Goal: Register for event/course

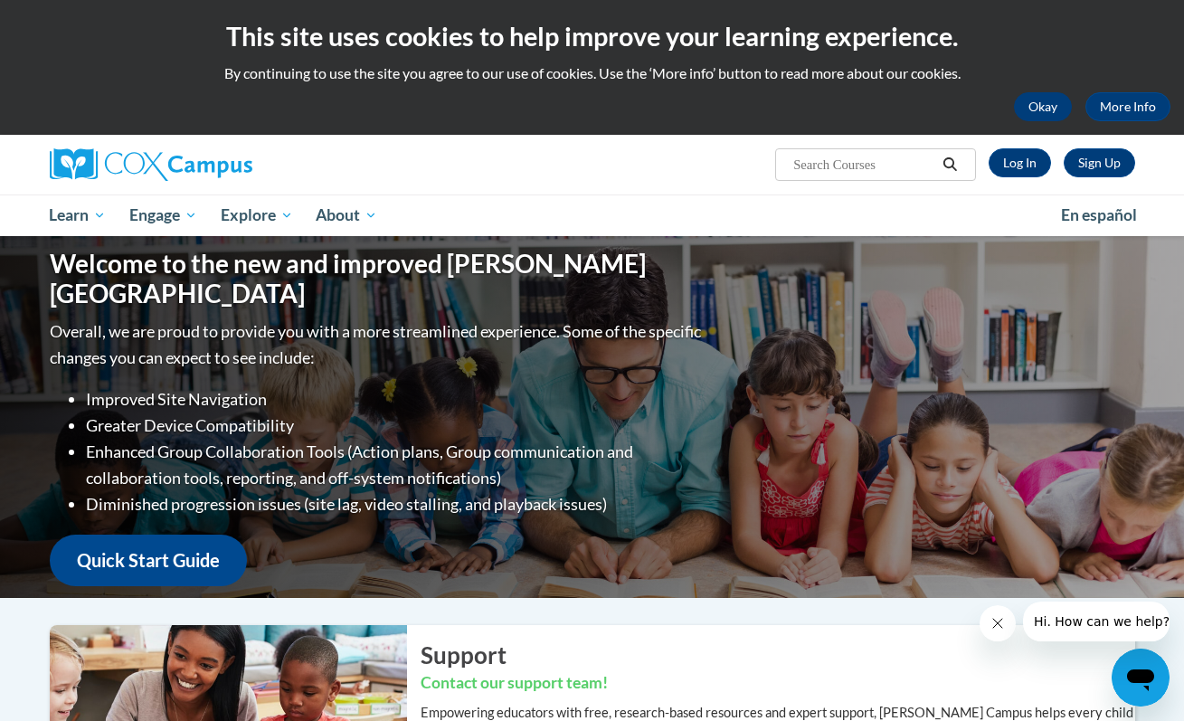
click at [1056, 106] on button "Okay" at bounding box center [1043, 106] width 58 height 29
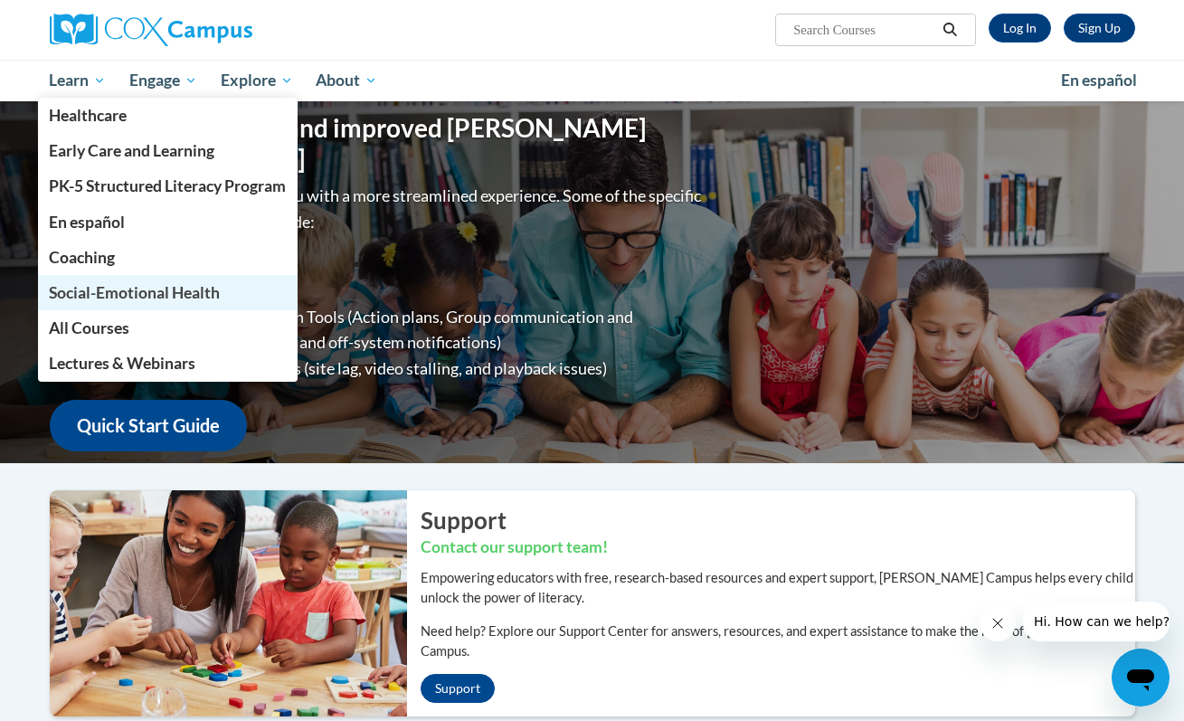
click at [166, 295] on span "Social-Emotional Health" at bounding box center [134, 292] width 171 height 19
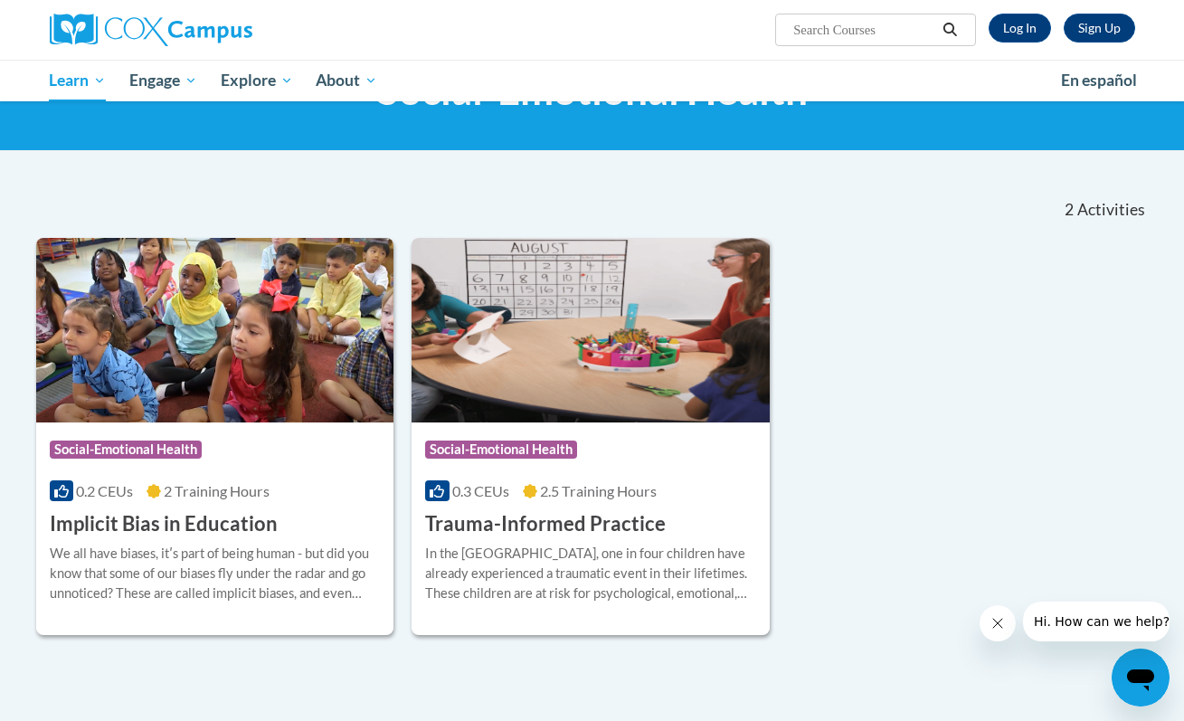
scroll to position [90, 0]
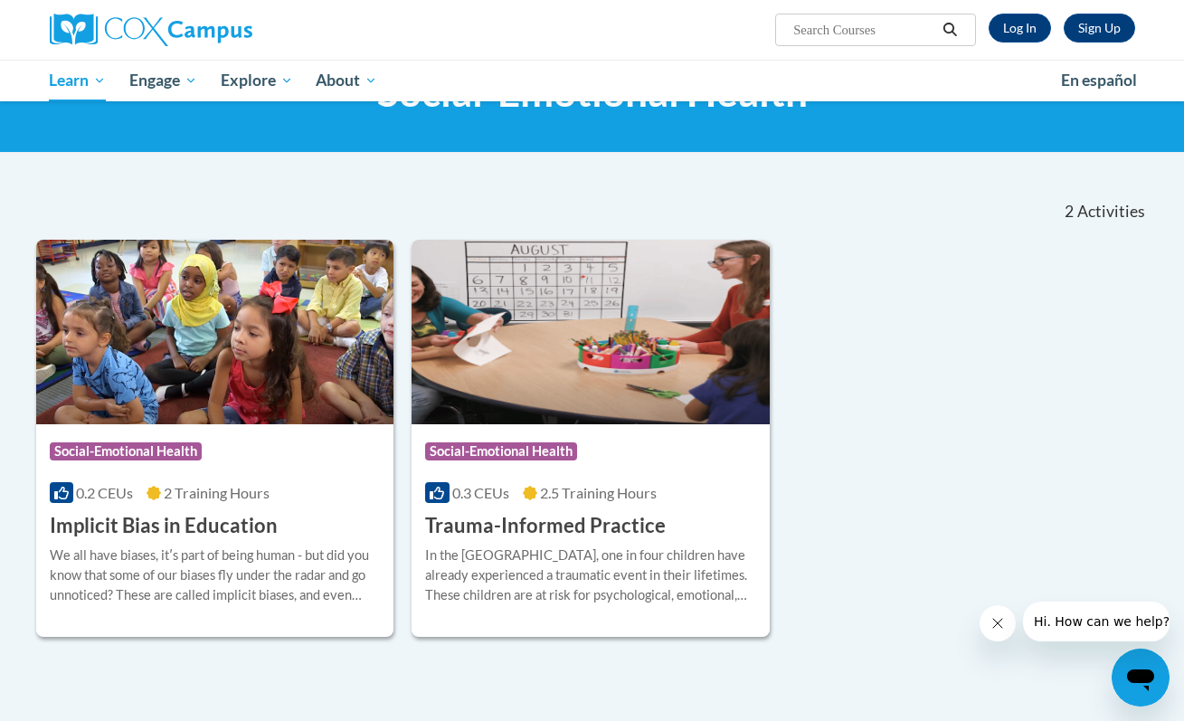
click at [668, 438] on div "Course Category: Social-Emotional Health" at bounding box center [590, 453] width 331 height 41
click at [630, 502] on div "Course Category: Social-Emotional Health 0.3 CEUs 2.5 Training Hours COURSE Tra…" at bounding box center [591, 482] width 358 height 116
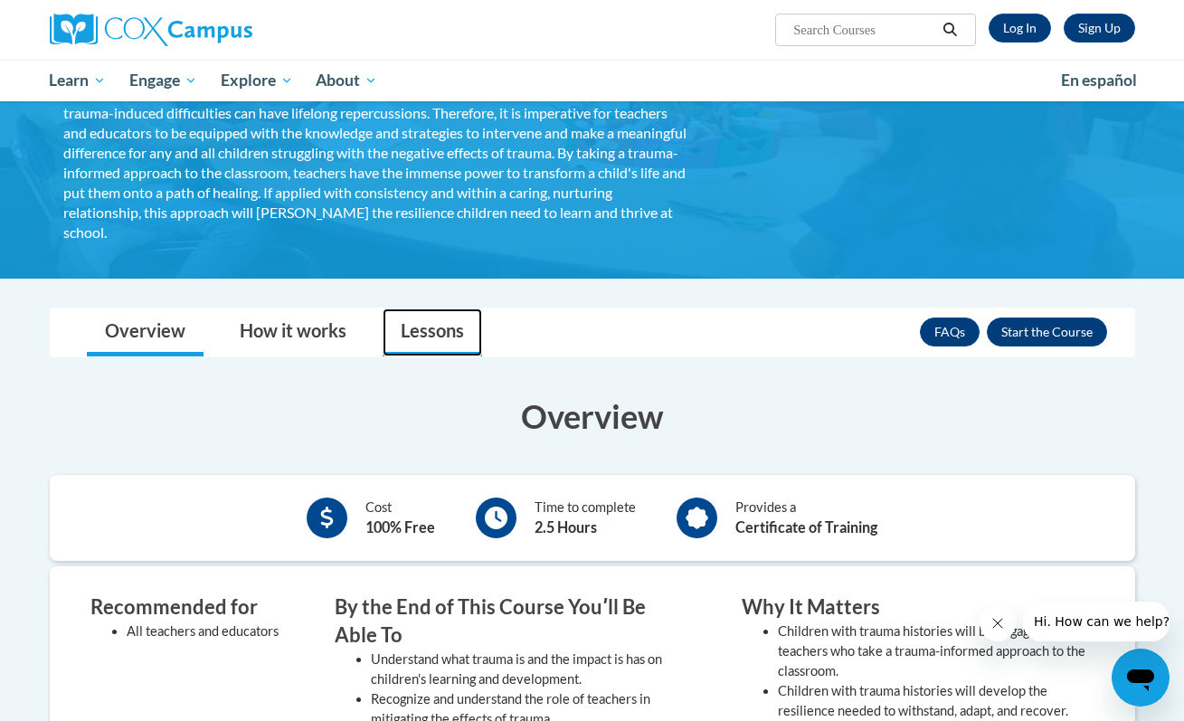
click at [431, 327] on link "Lessons" at bounding box center [432, 332] width 99 height 48
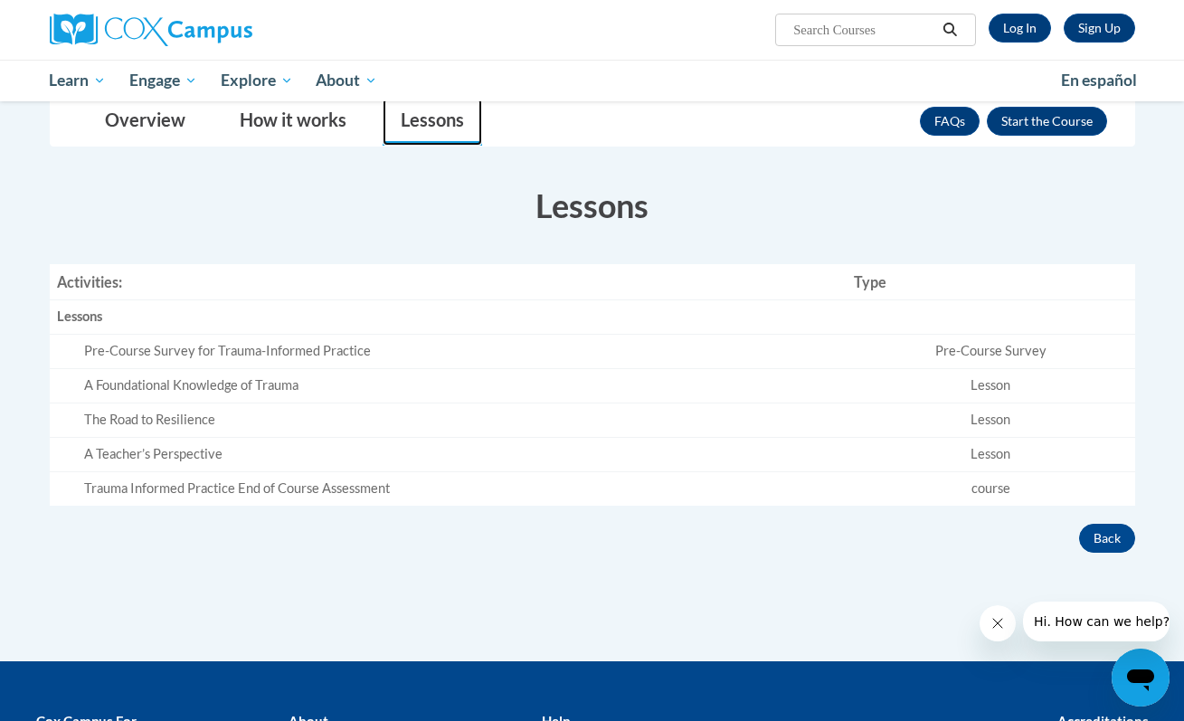
scroll to position [411, 0]
click at [142, 128] on link "Overview" at bounding box center [145, 122] width 117 height 48
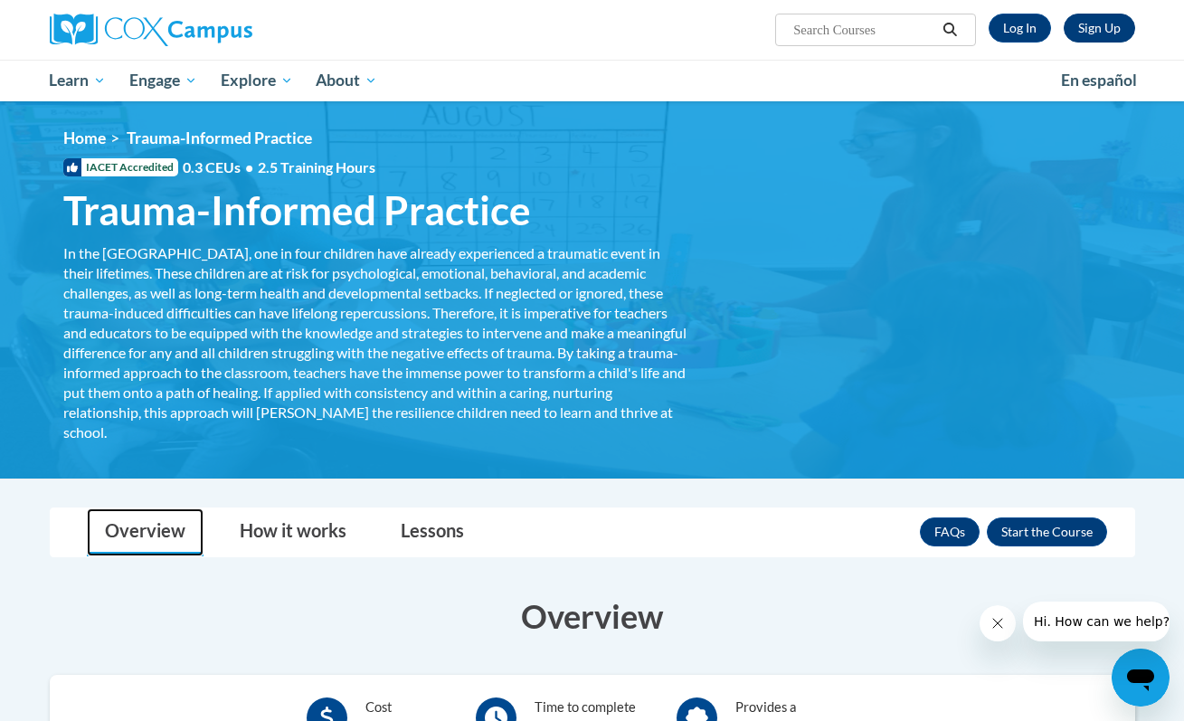
scroll to position [0, 0]
click at [1091, 19] on link "Sign Up" at bounding box center [1099, 28] width 71 height 29
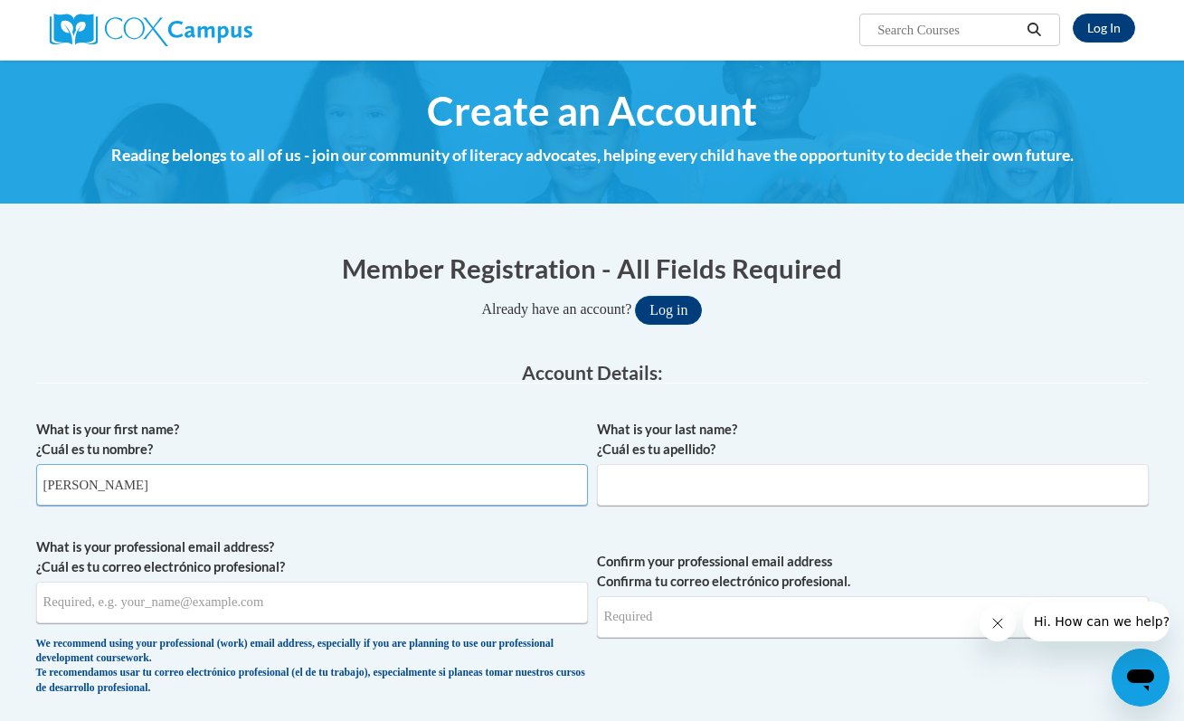
type input "Giavanna"
type input "Hannon"
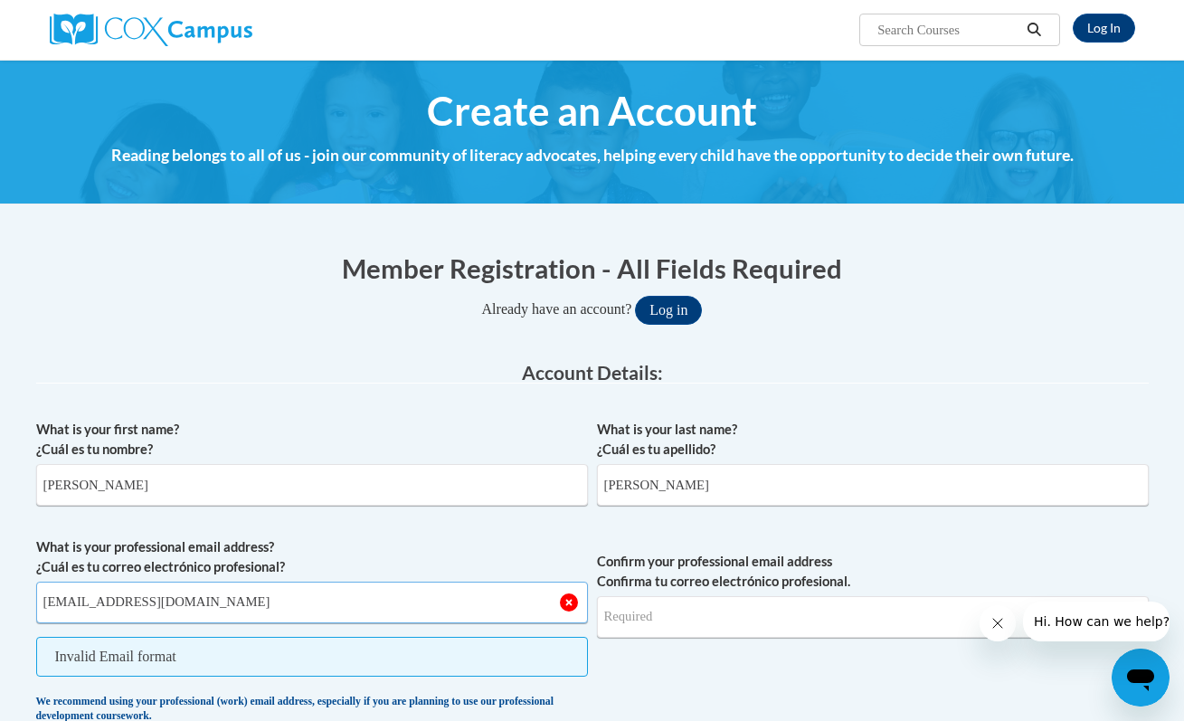
type input "ghannon@pottsville.k12.pa.us"
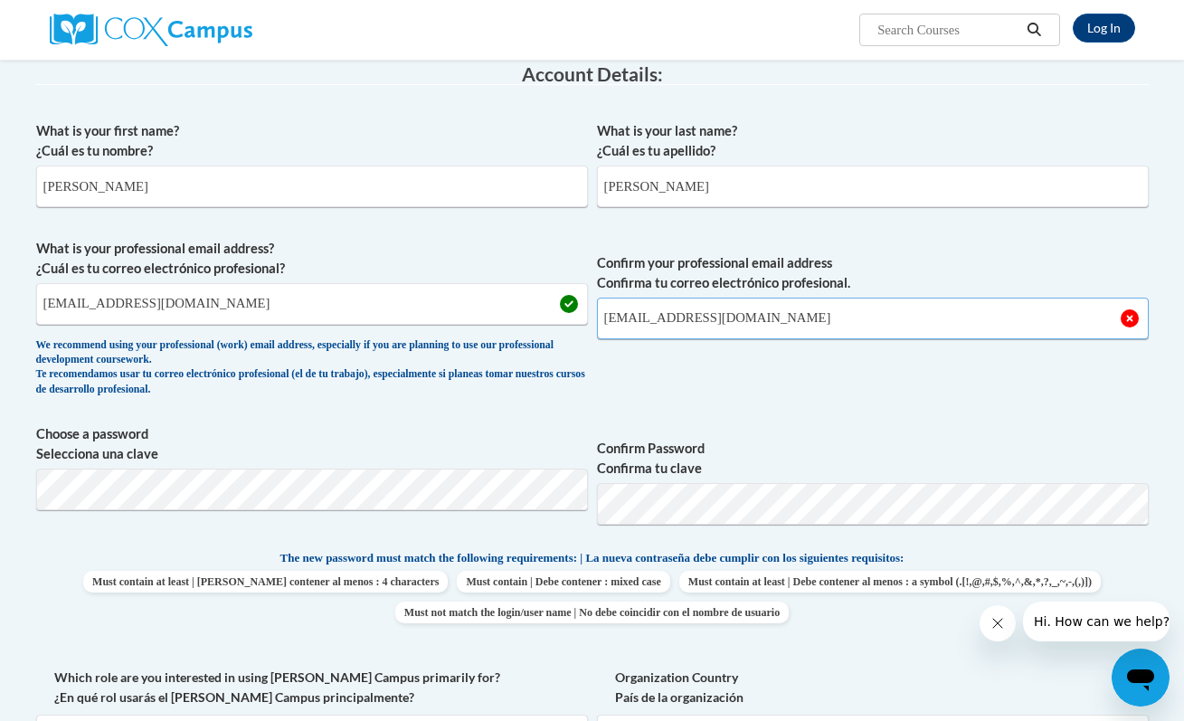
scroll to position [304, 0]
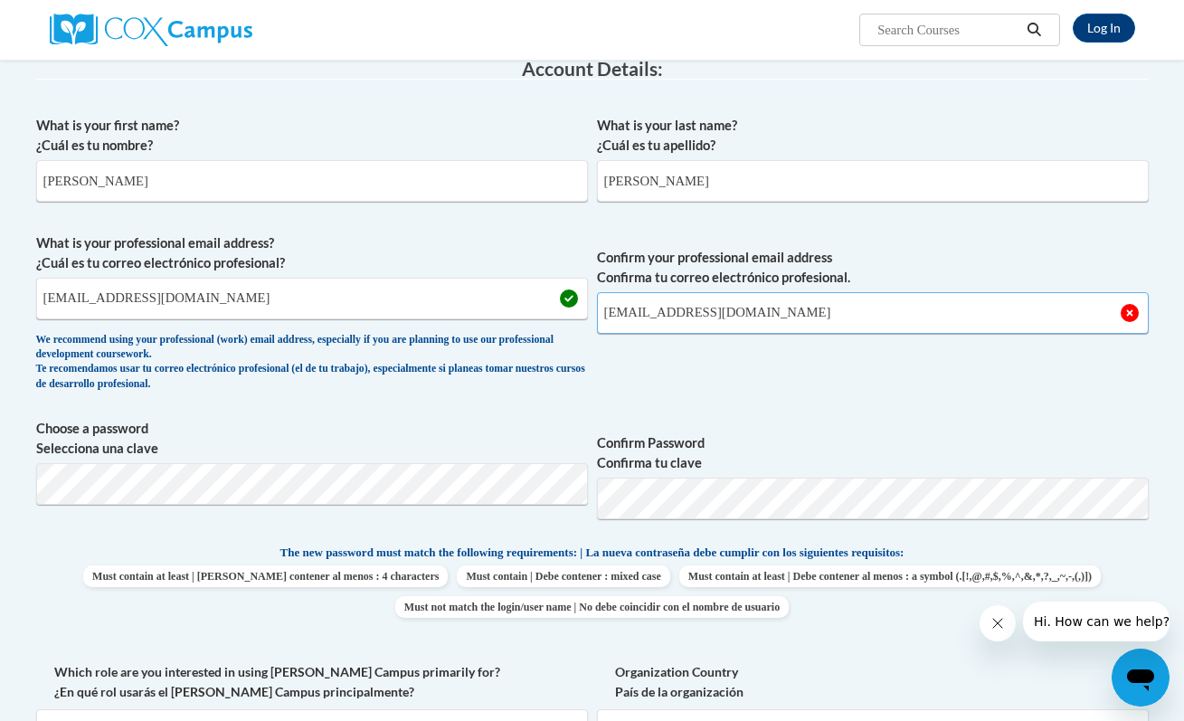
type input "ghannon@pottsville.k12.pa.us"
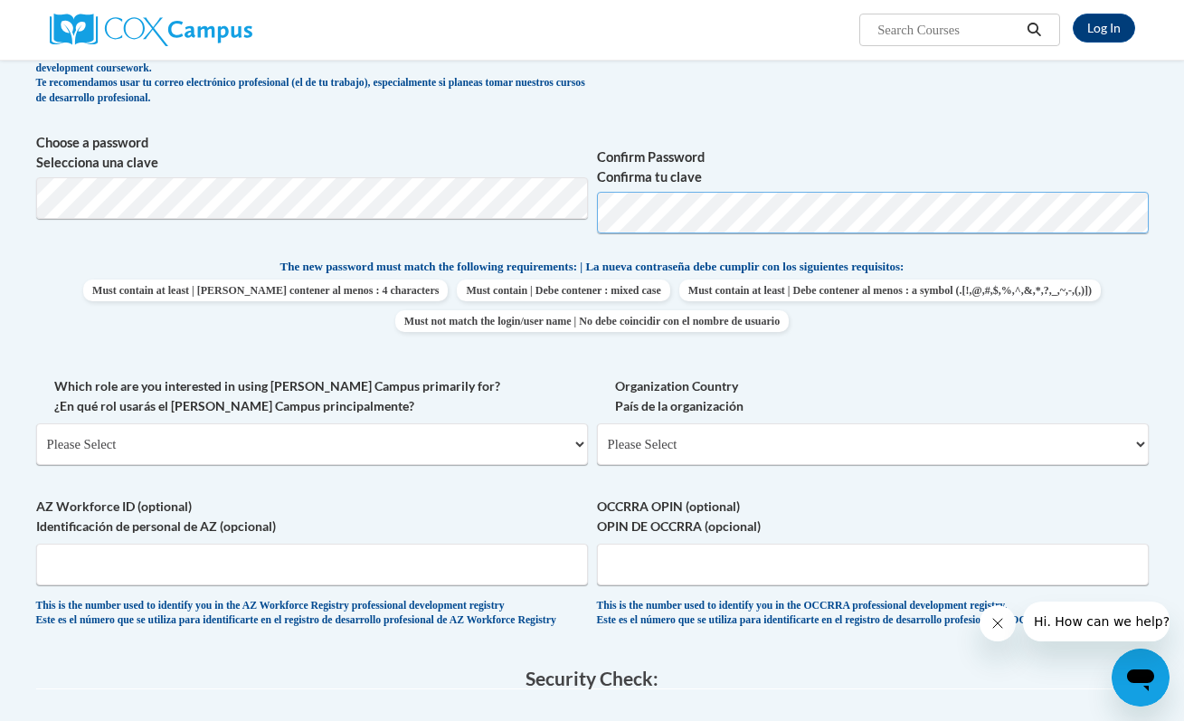
scroll to position [595, 0]
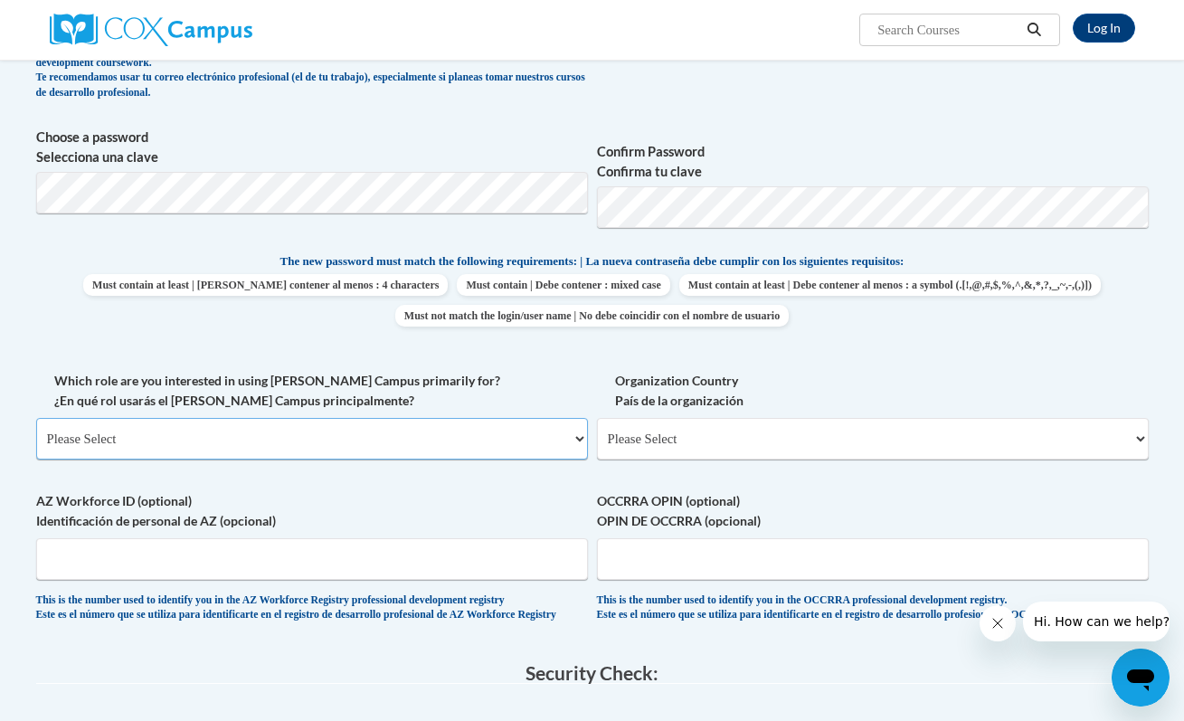
select select "fbf2d438-af2f-41f8-98f1-81c410e29de3"
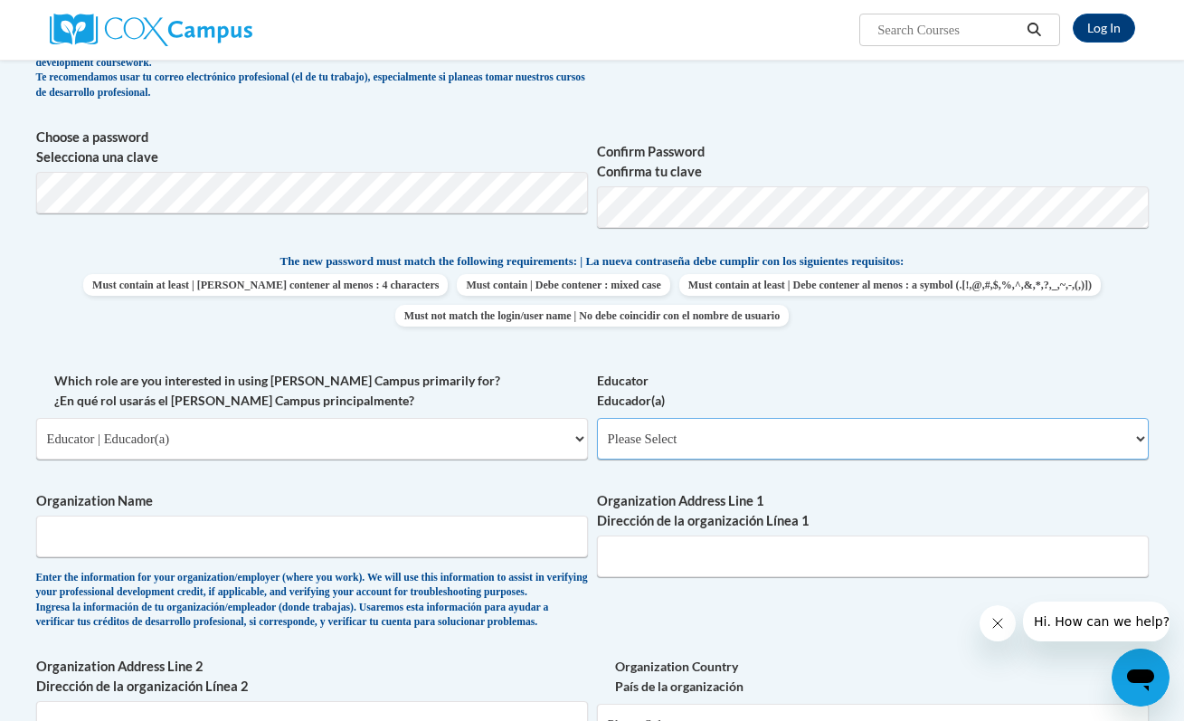
select select "8e40623d-54d0-45cd-9f92-5df65cd3f8cf"
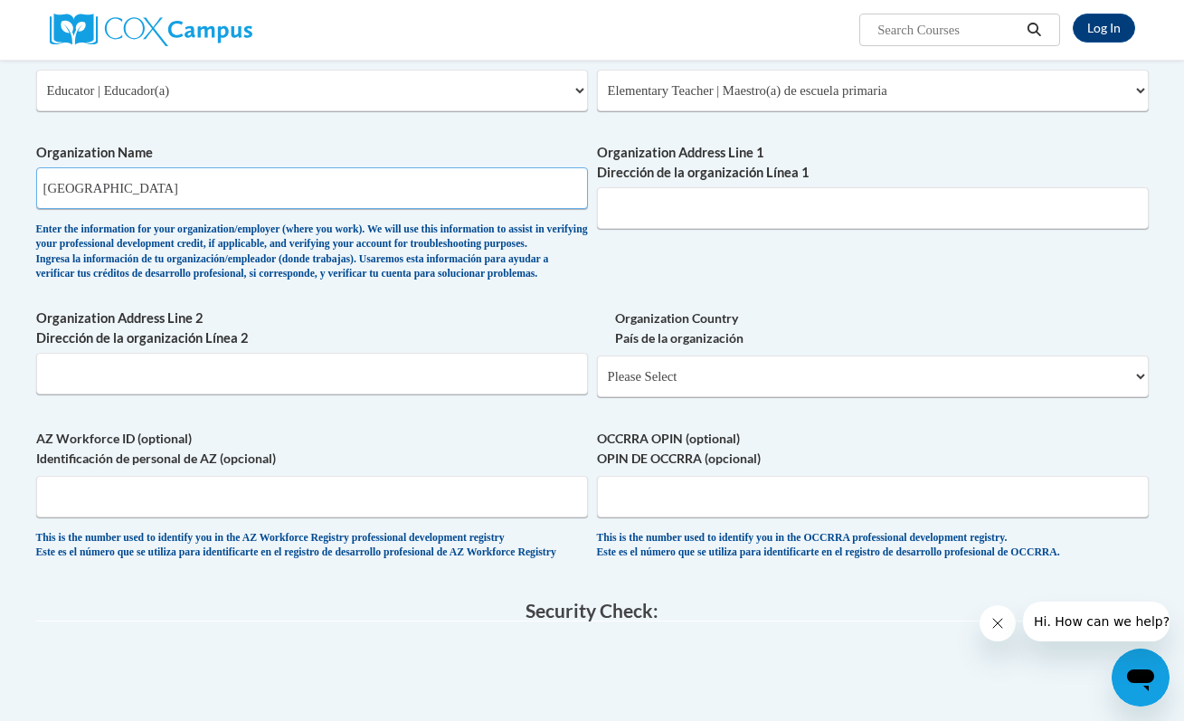
scroll to position [896, 0]
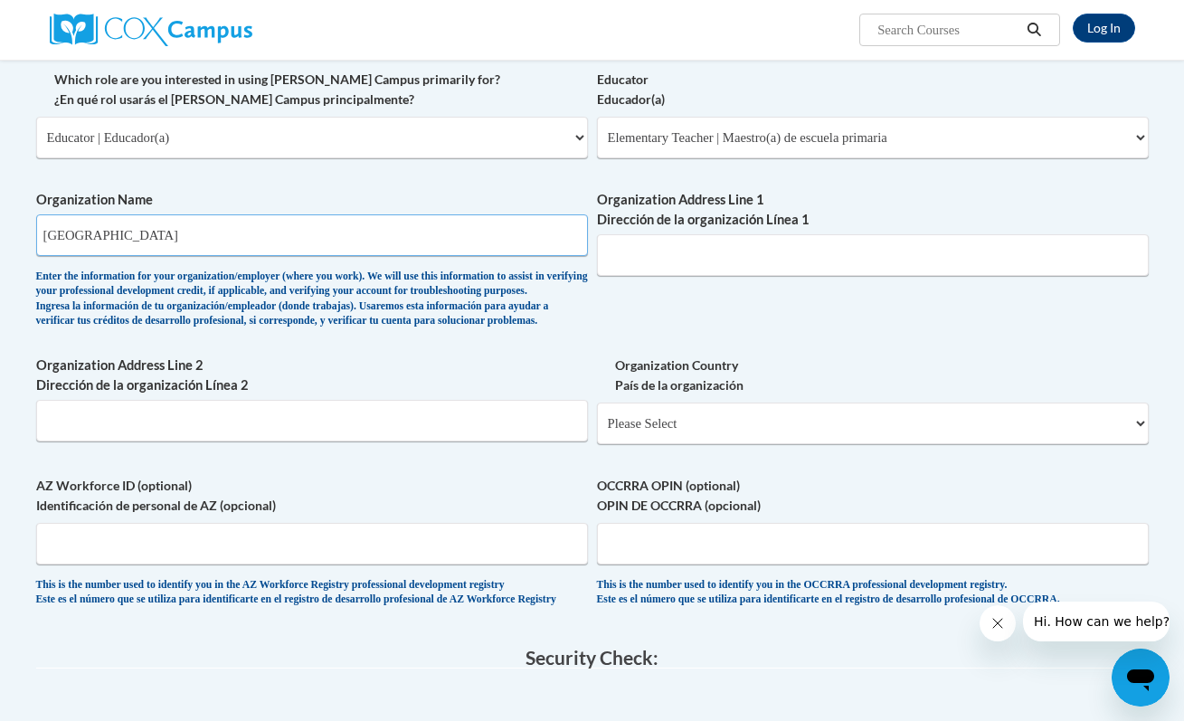
type input "Pottsville School District"
paste input "1501 Laurel Blvd, Pottsville, PA 17901"
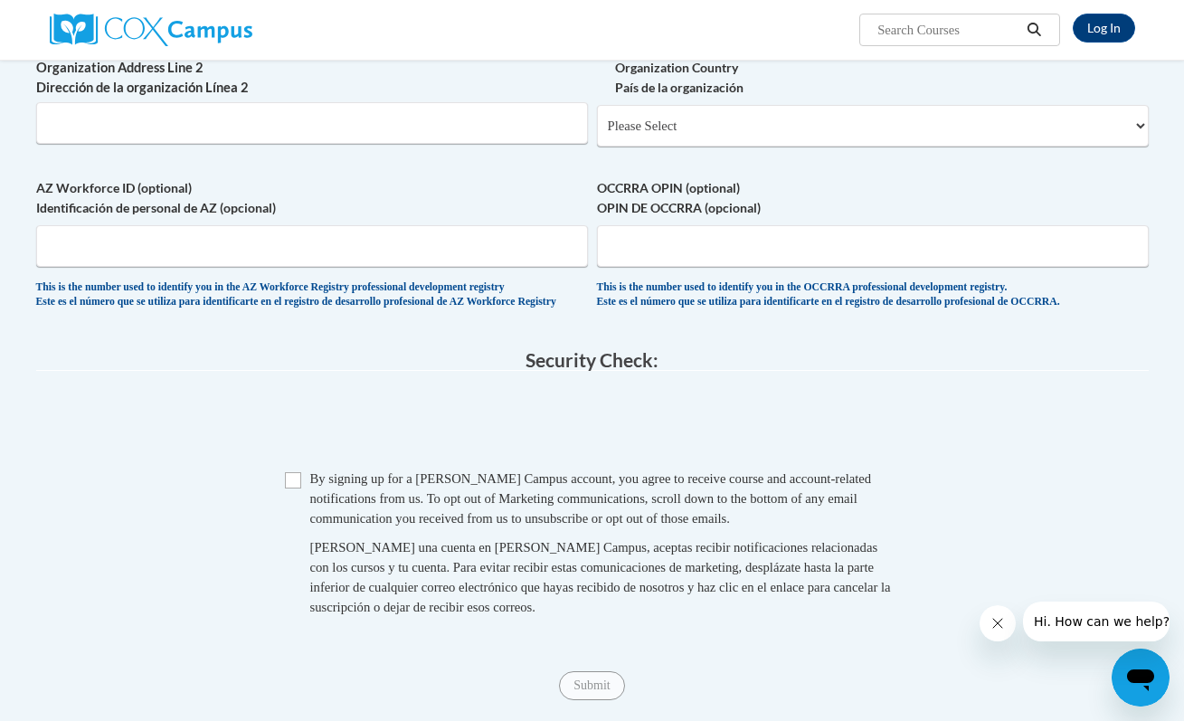
scroll to position [1194, 0]
type input "1501 Laurel Blvd, Pottsville, PA 17901"
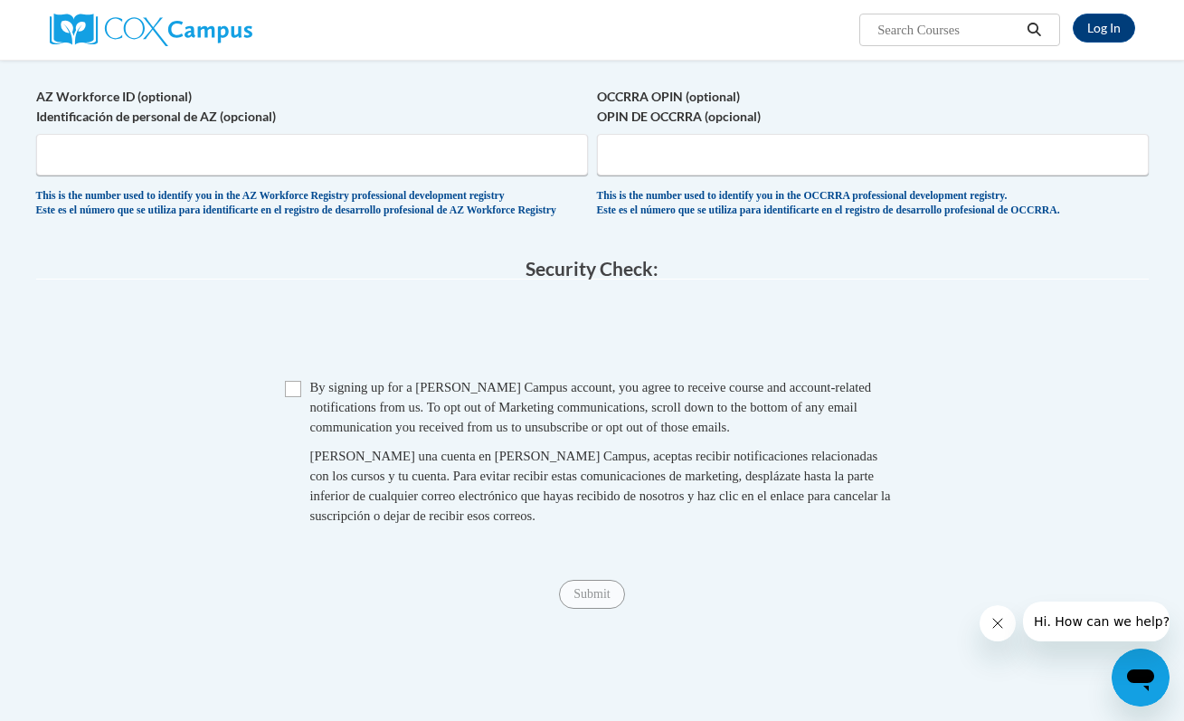
click at [293, 397] on input "Checkbox" at bounding box center [293, 389] width 16 height 16
checkbox input "true"
click at [603, 609] on input "Submit" at bounding box center [591, 594] width 65 height 29
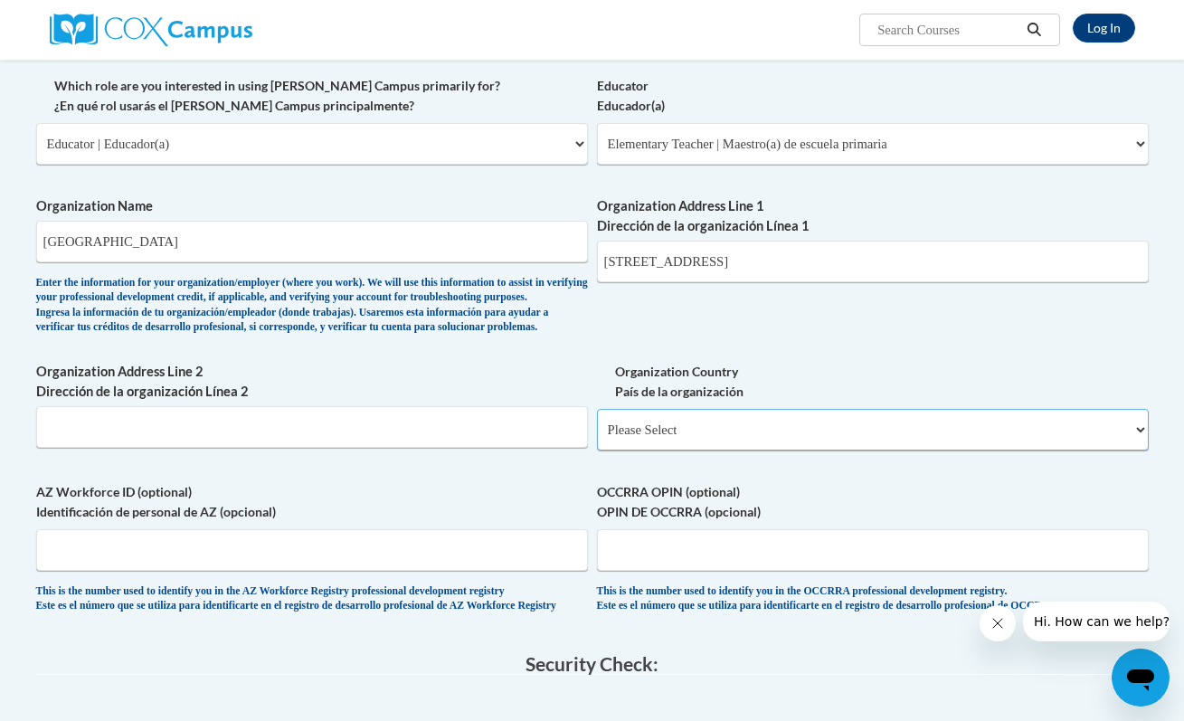
scroll to position [898, 0]
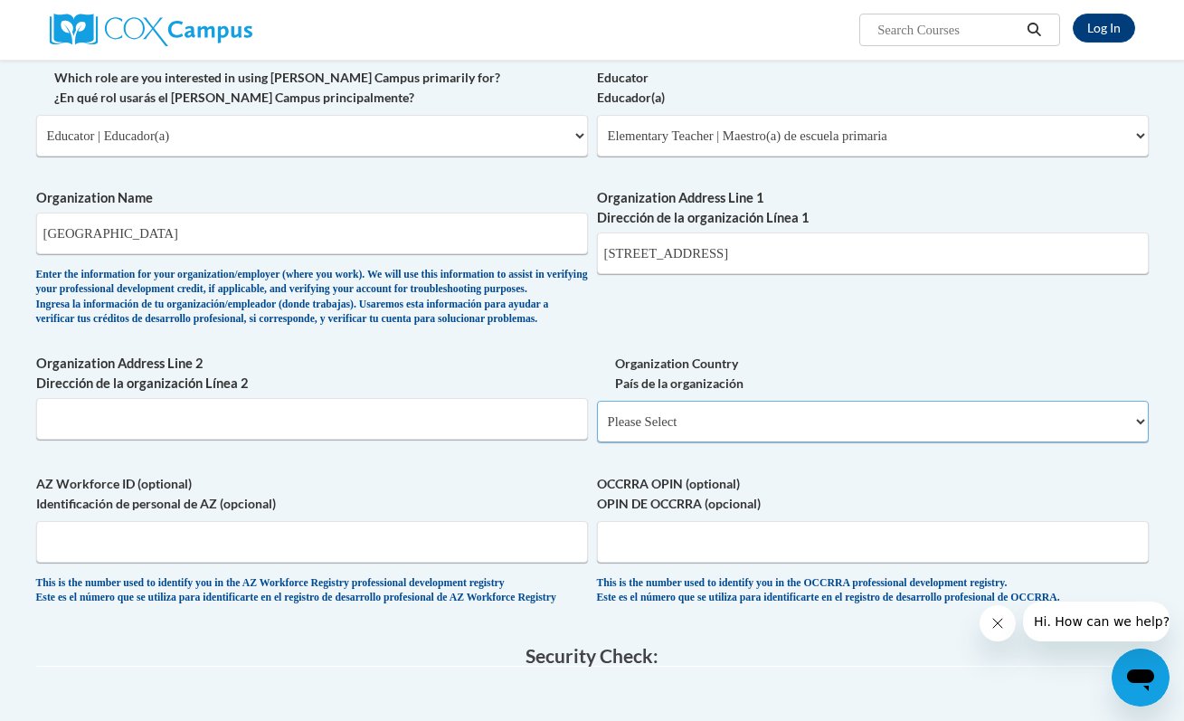
select select "ad49bcad-a171-4b2e-b99c-48b446064914"
select select
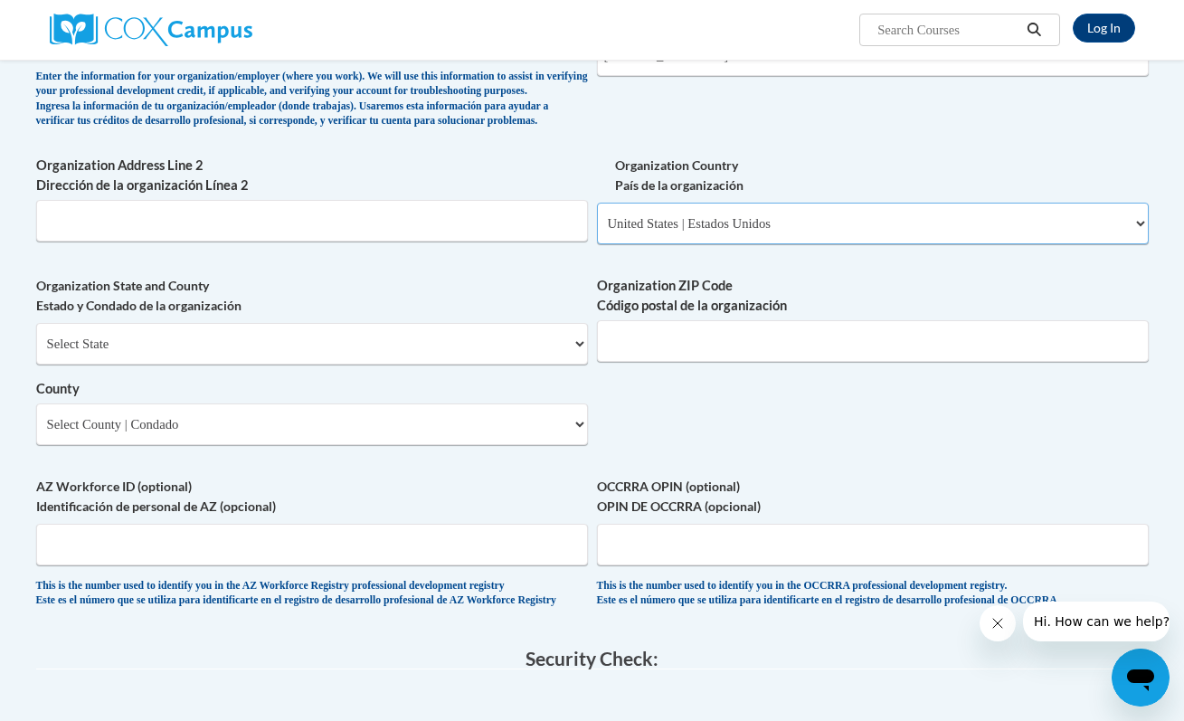
scroll to position [1109, 0]
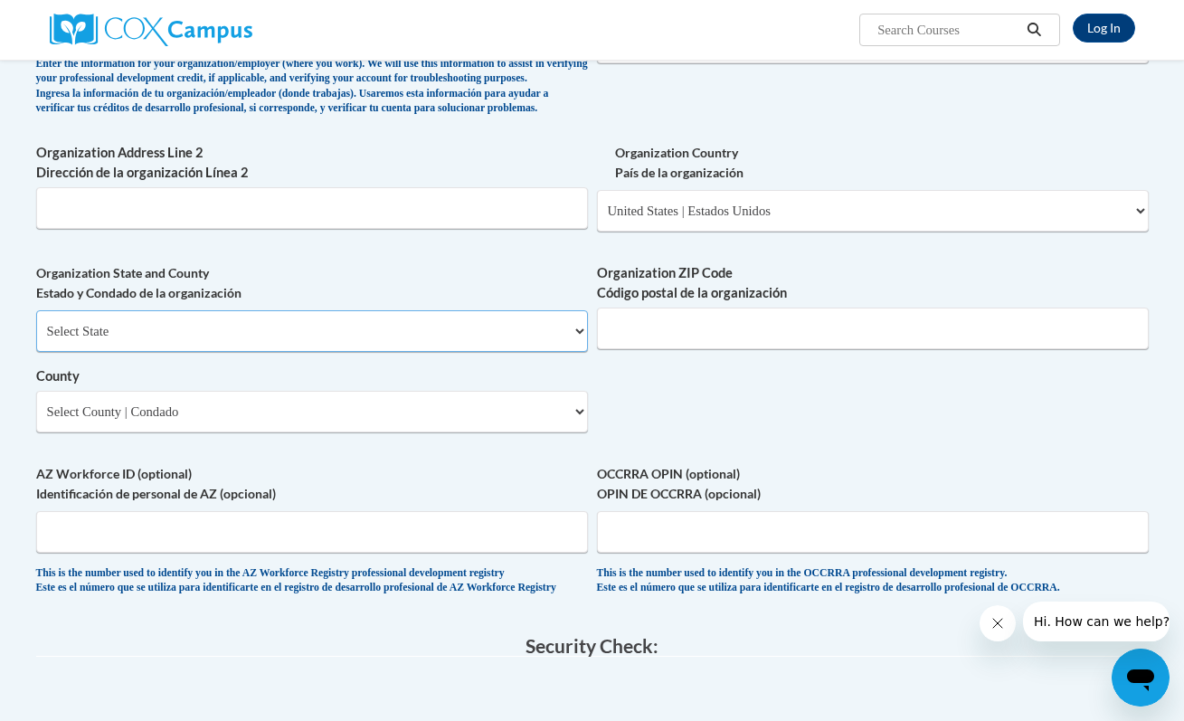
select select "Pennsylvania"
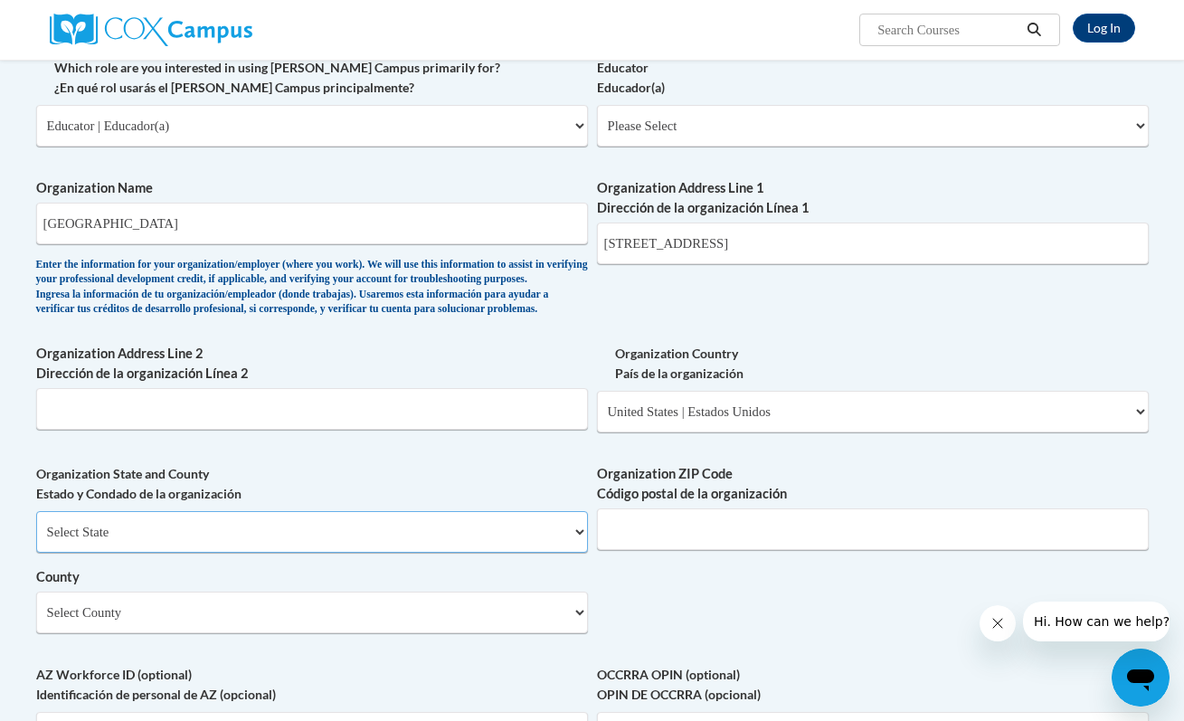
scroll to position [887, 0]
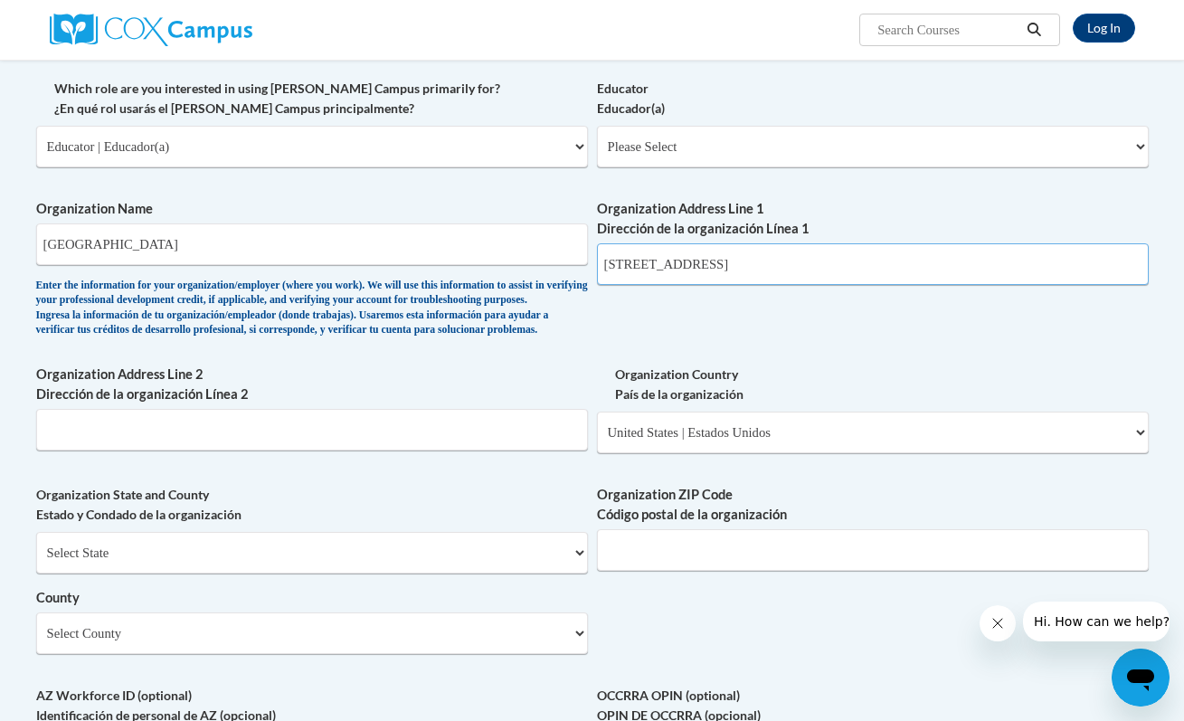
drag, startPoint x: 824, startPoint y: 251, endPoint x: 708, endPoint y: 253, distance: 115.8
click at [708, 253] on input "1501 Laurel Blvd, Pottsville, PA 17901" at bounding box center [873, 264] width 552 height 42
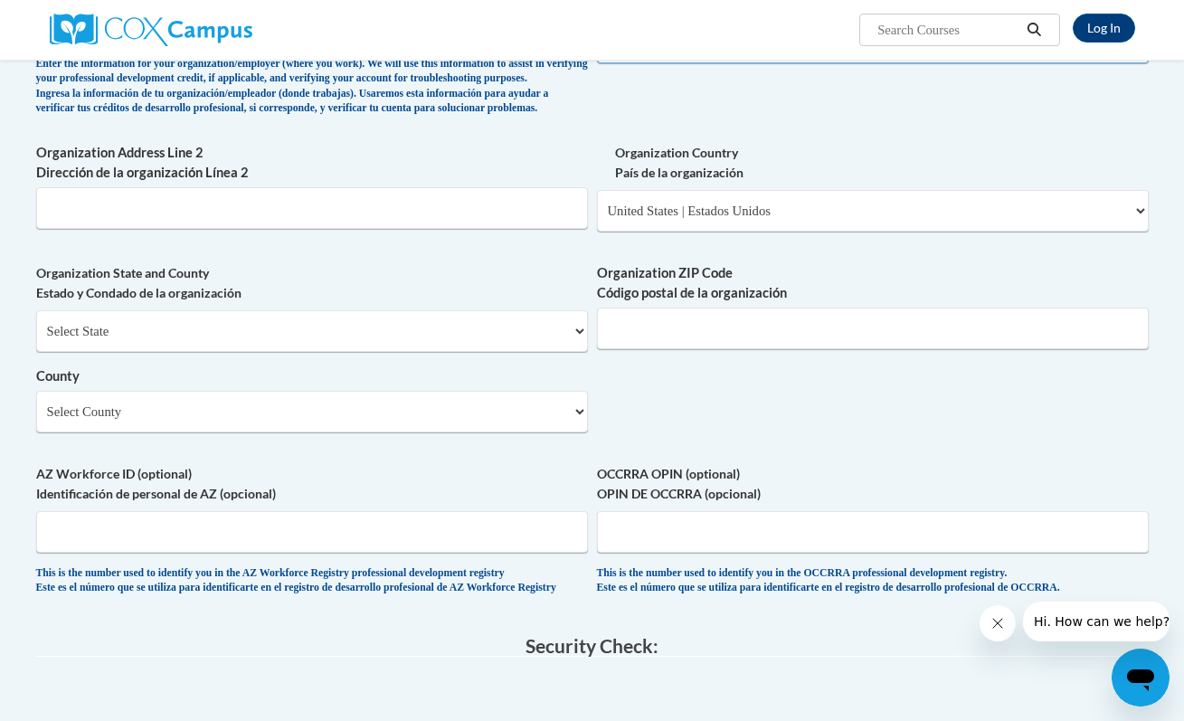
scroll to position [1121, 0]
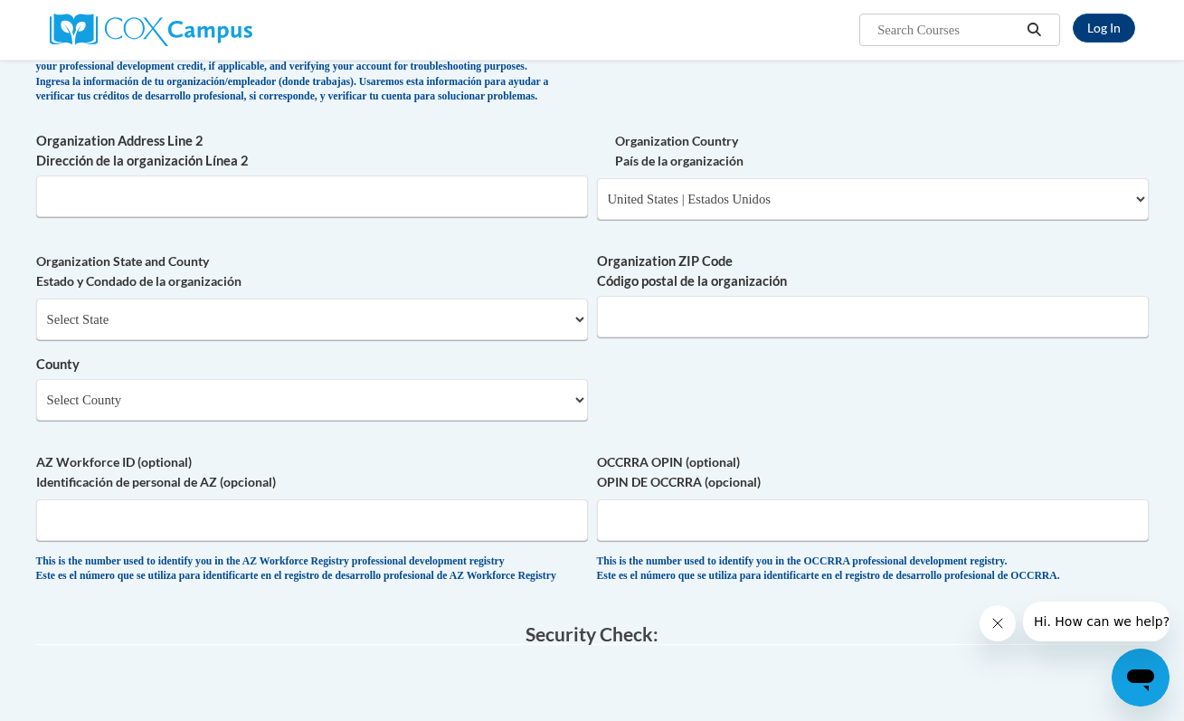
type input "1501 Laurel Blvd"
type input "17901"
select select "Schuylkill"
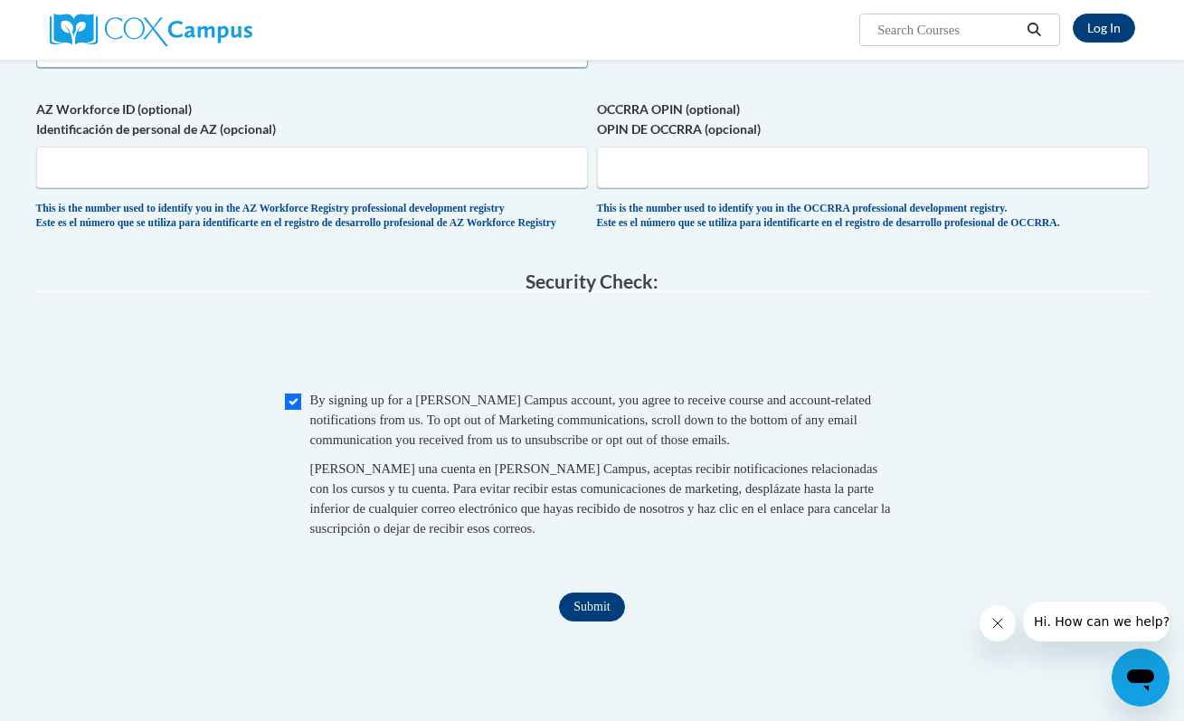
scroll to position [1475, 0]
click at [595, 620] on input "Submit" at bounding box center [591, 605] width 65 height 29
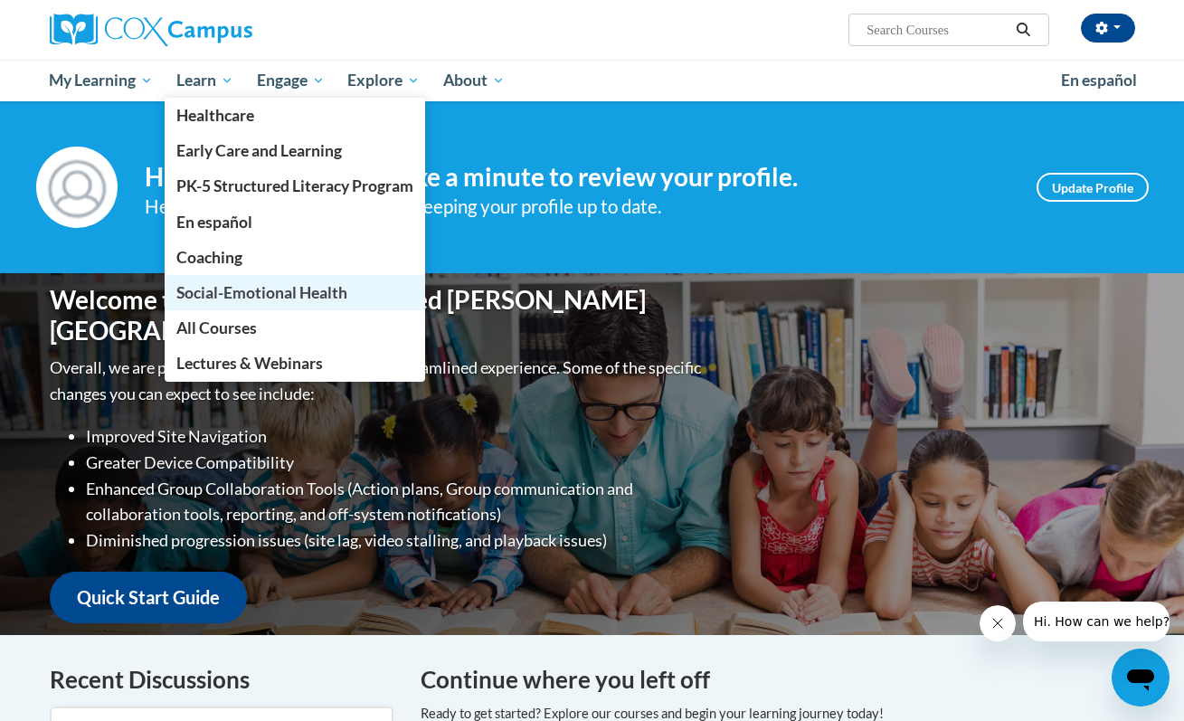
click at [228, 286] on span "Social-Emotional Health" at bounding box center [261, 292] width 171 height 19
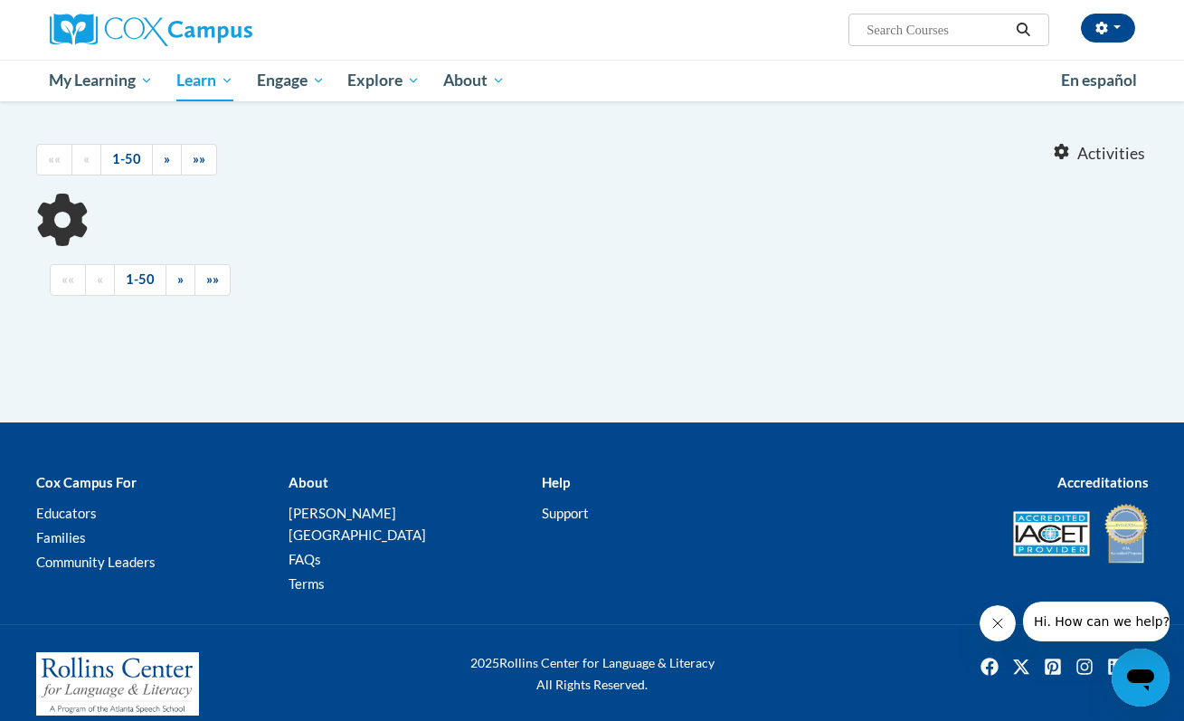
scroll to position [94, 0]
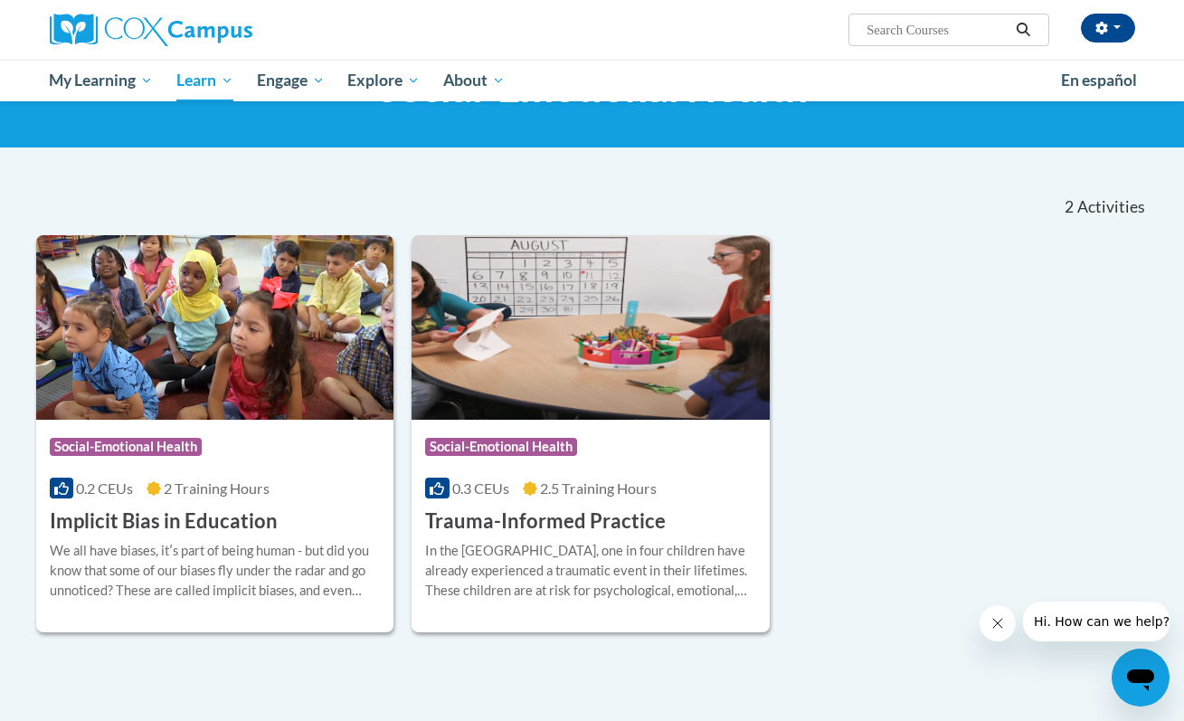
click at [625, 462] on div "Course Category: Social-Emotional Health" at bounding box center [590, 449] width 331 height 41
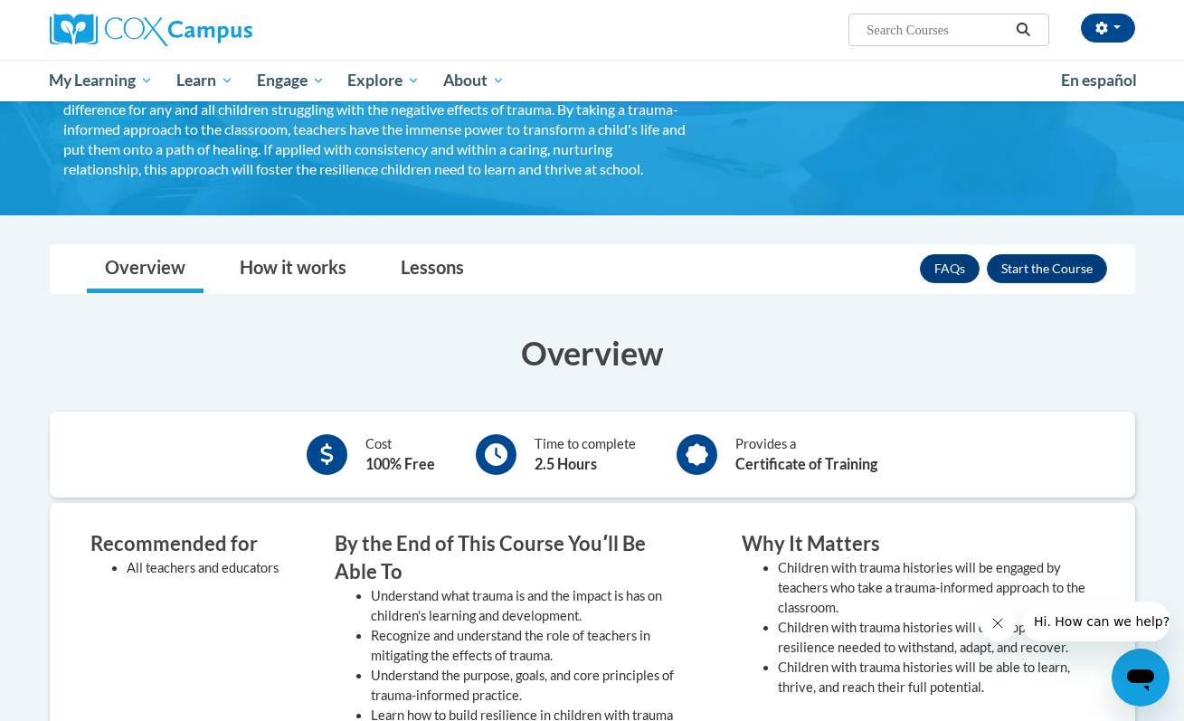
scroll to position [240, 0]
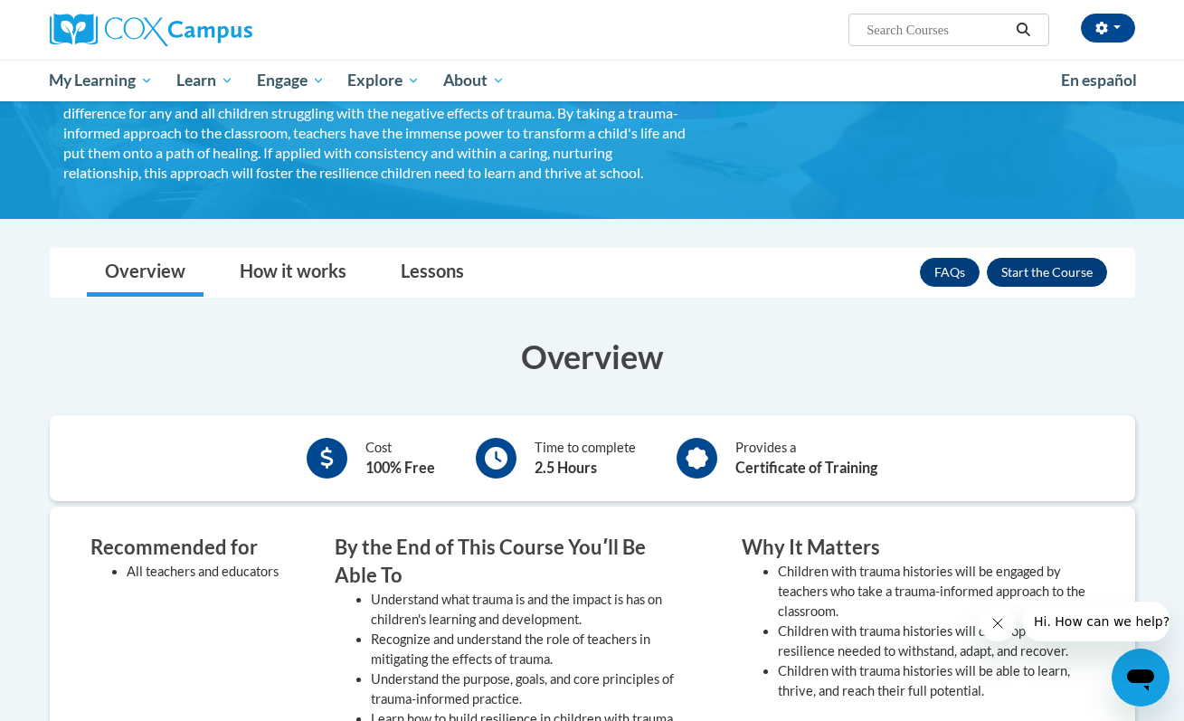
click at [1047, 287] on button "Enroll" at bounding box center [1047, 272] width 120 height 29
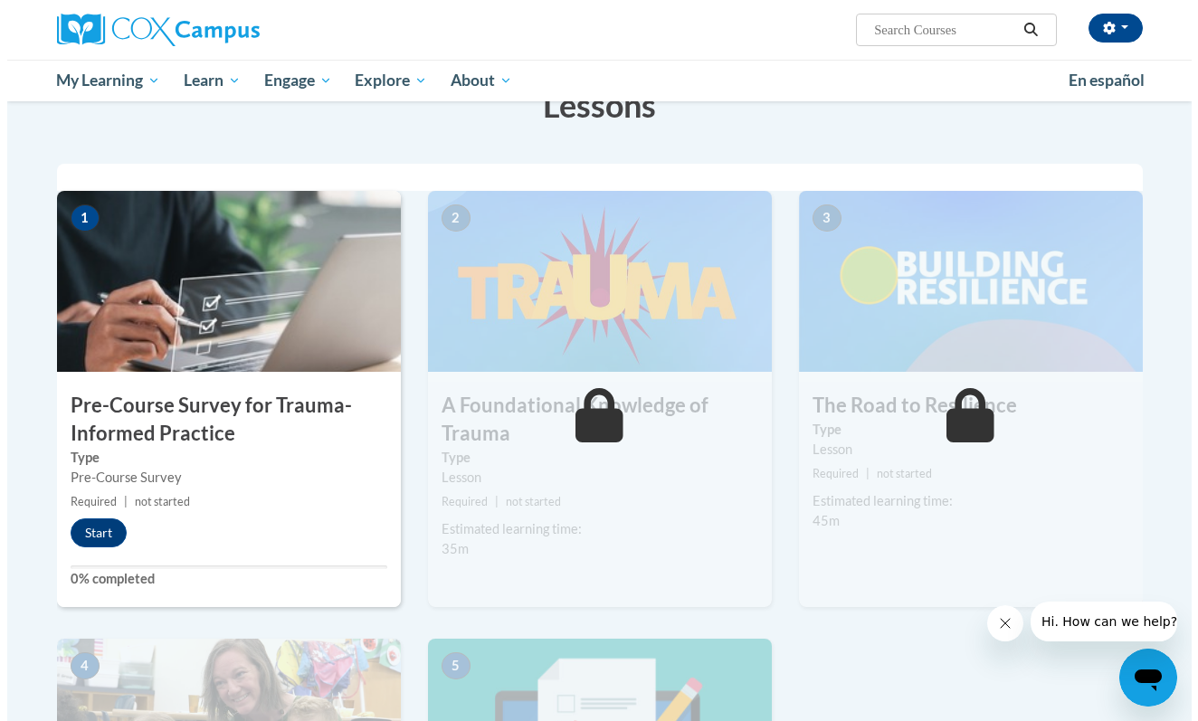
scroll to position [308, 0]
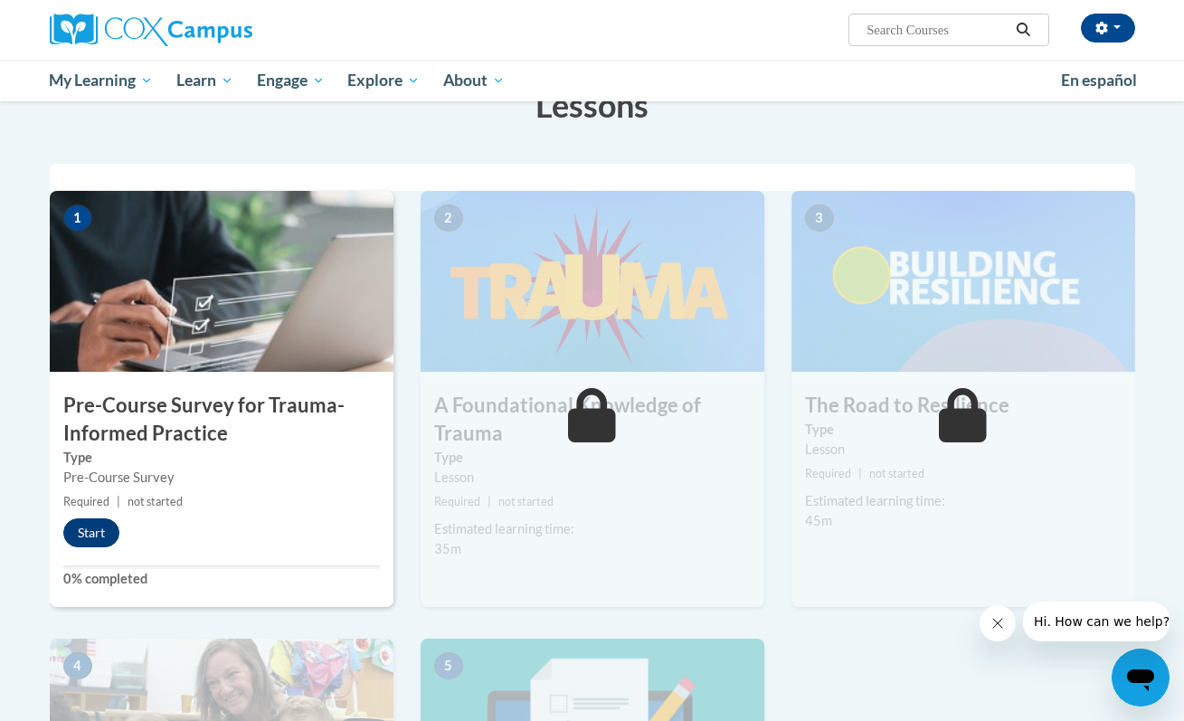
click at [103, 538] on button "Start" at bounding box center [91, 532] width 56 height 29
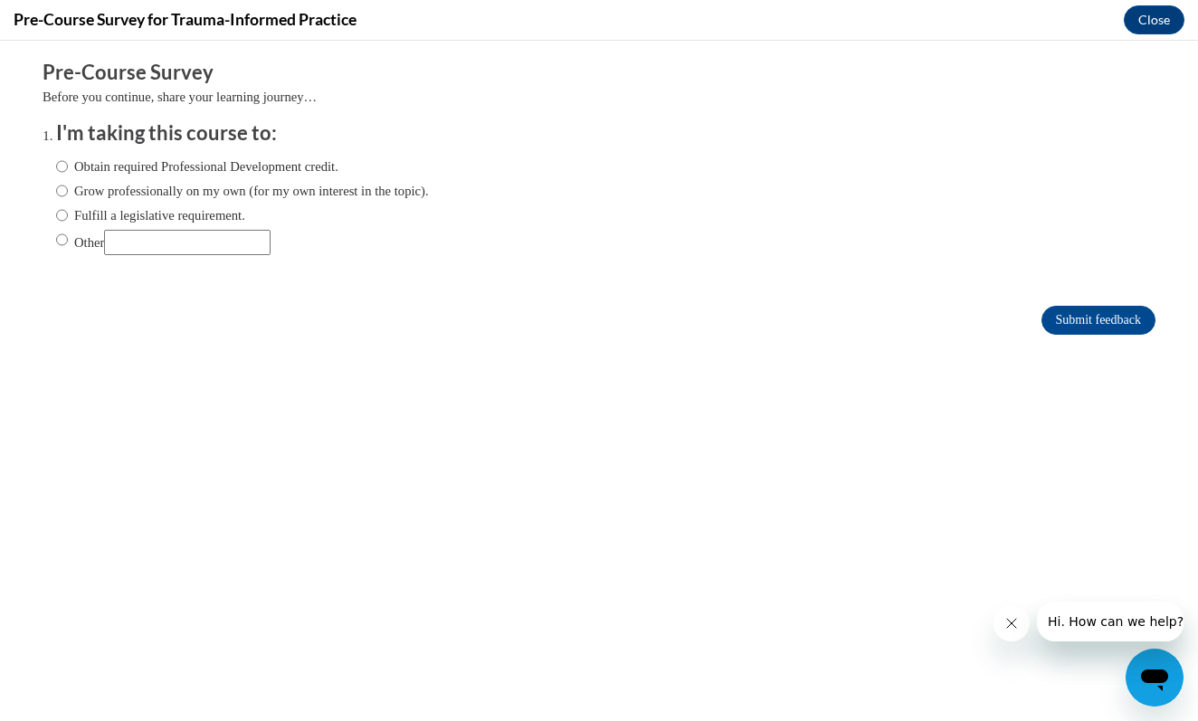
scroll to position [0, 0]
click at [167, 192] on label "Grow professionally on my own (for my own interest in the topic)." at bounding box center [242, 191] width 373 height 20
click at [68, 192] on input "Grow professionally on my own (for my own interest in the topic)." at bounding box center [62, 191] width 12 height 20
radio input "true"
click at [1058, 317] on input "Submit feedback" at bounding box center [1098, 320] width 114 height 29
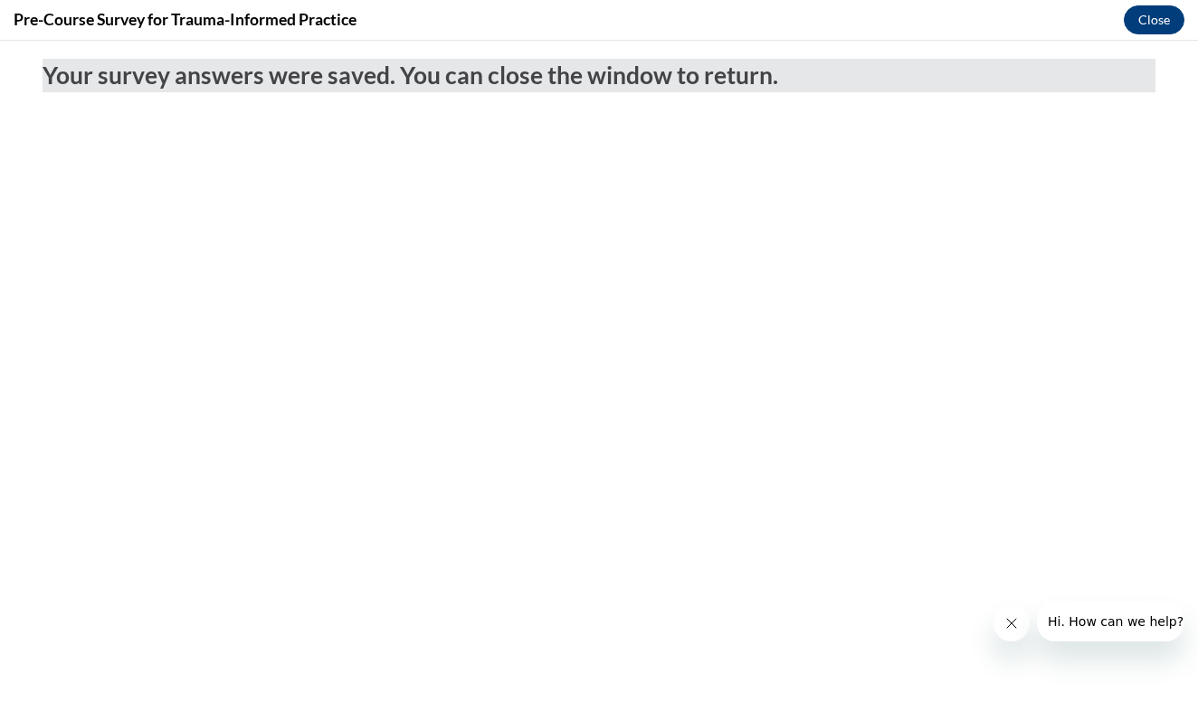
click at [1164, 22] on button "Close" at bounding box center [1153, 19] width 61 height 29
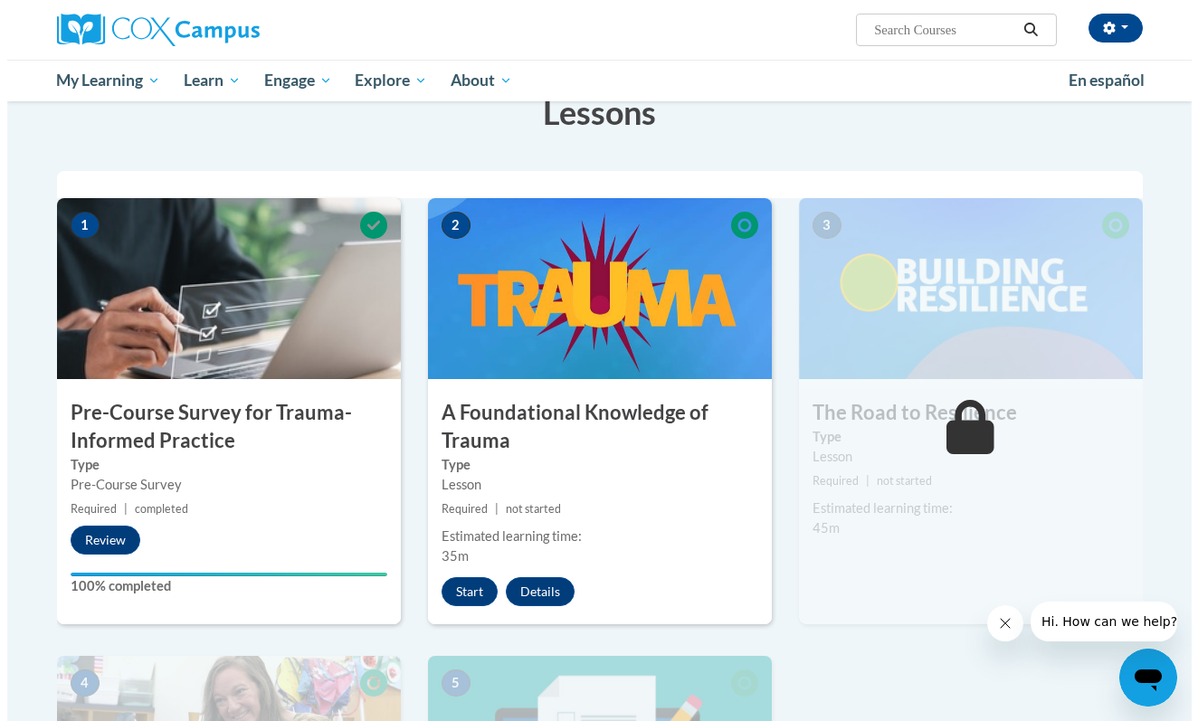
scroll to position [284, 0]
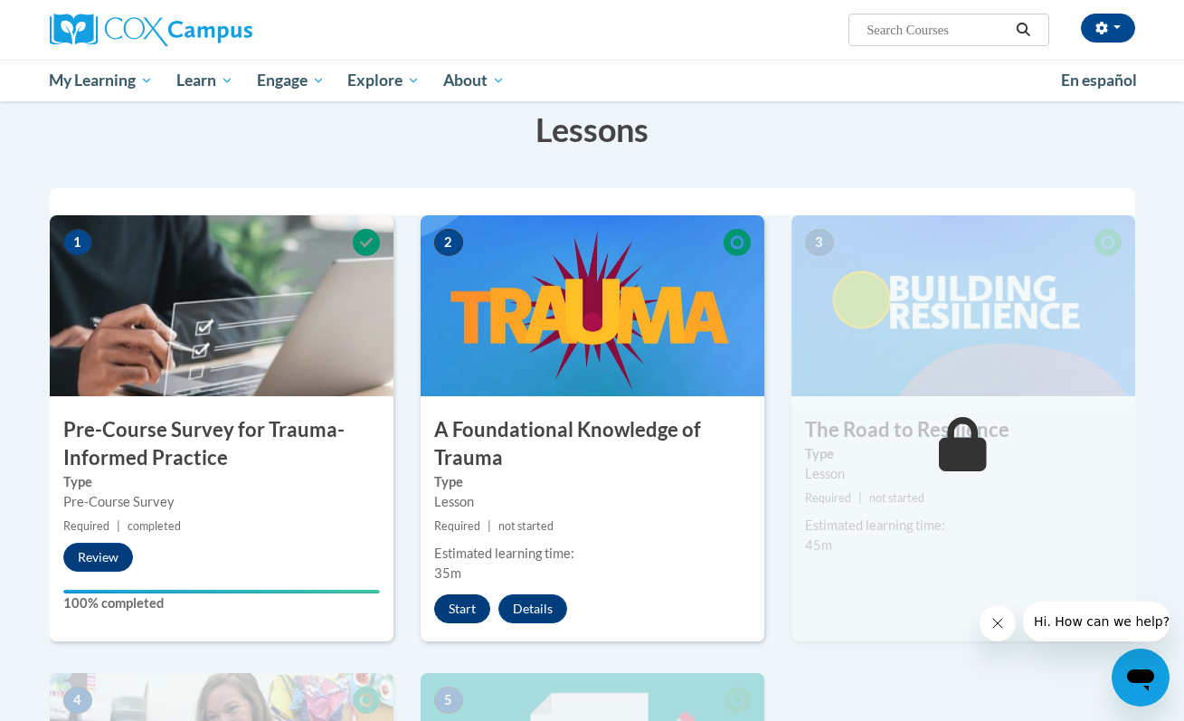
click at [464, 608] on button "Start" at bounding box center [462, 608] width 56 height 29
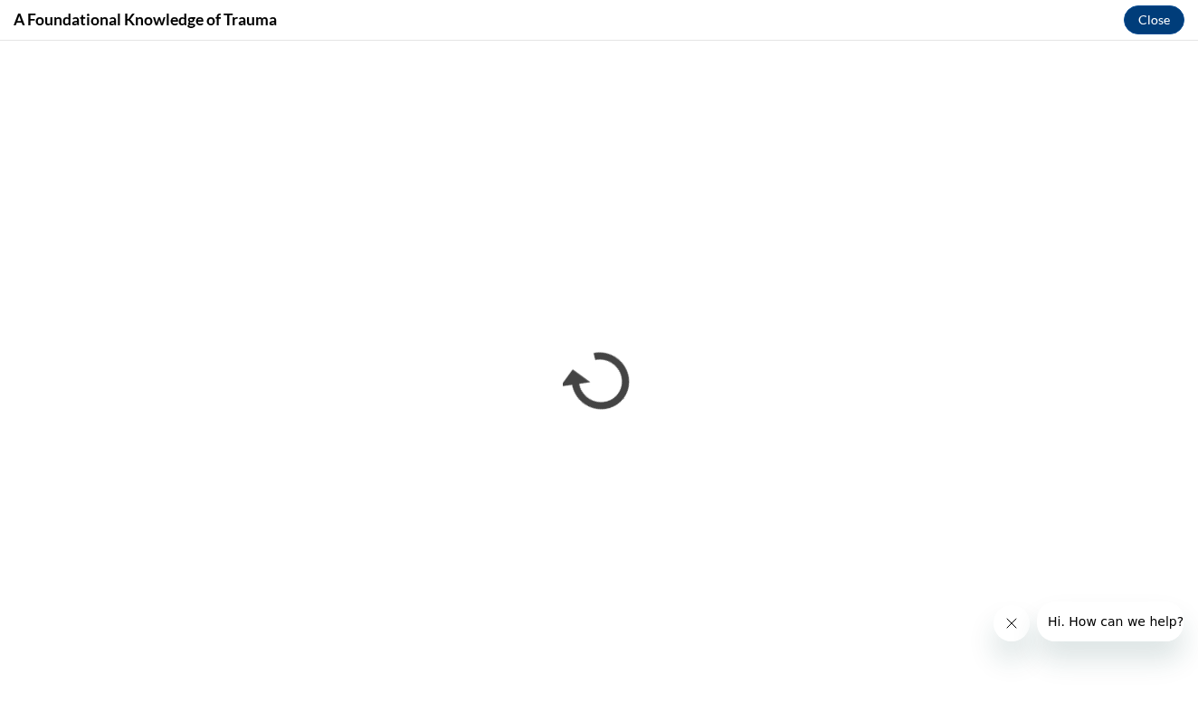
scroll to position [0, 0]
